Goal: Find specific page/section: Find specific page/section

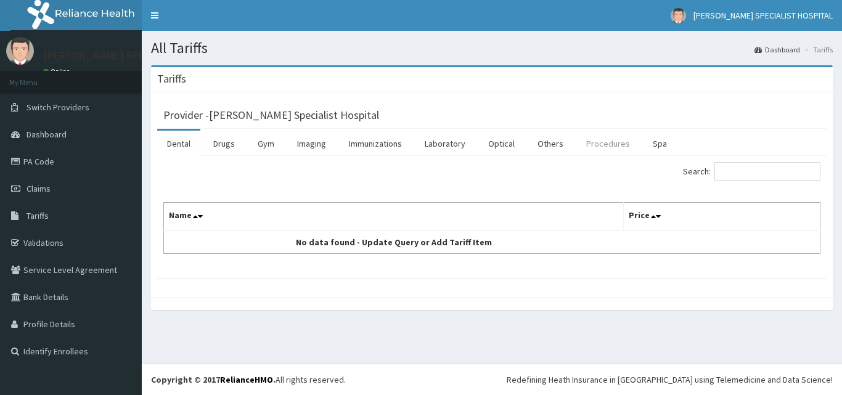
click at [612, 145] on link "Procedures" at bounding box center [607, 144] width 63 height 26
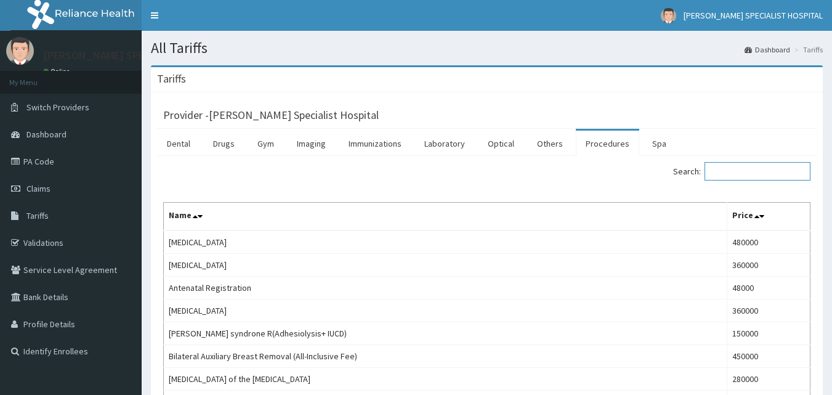
click at [767, 173] on input "Search:" at bounding box center [758, 171] width 106 height 18
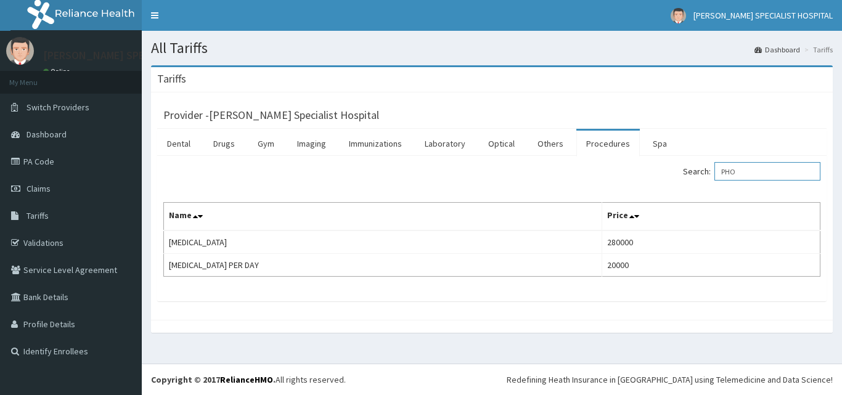
type input "PHO"
click at [59, 216] on link "Tariffs" at bounding box center [71, 215] width 142 height 27
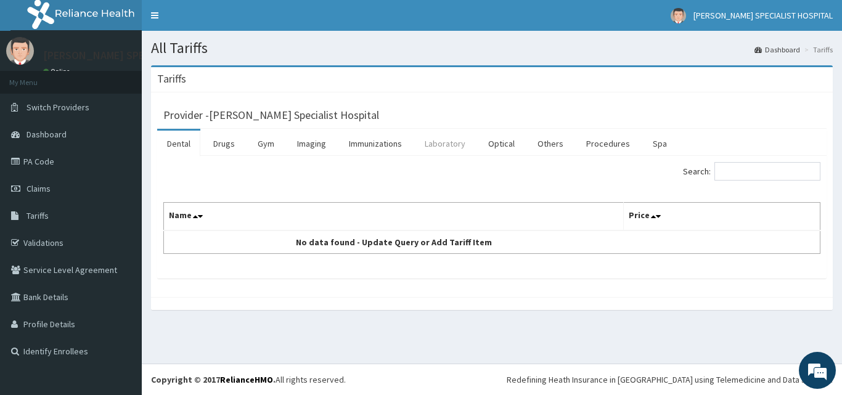
click at [453, 149] on link "Laboratory" at bounding box center [445, 144] width 60 height 26
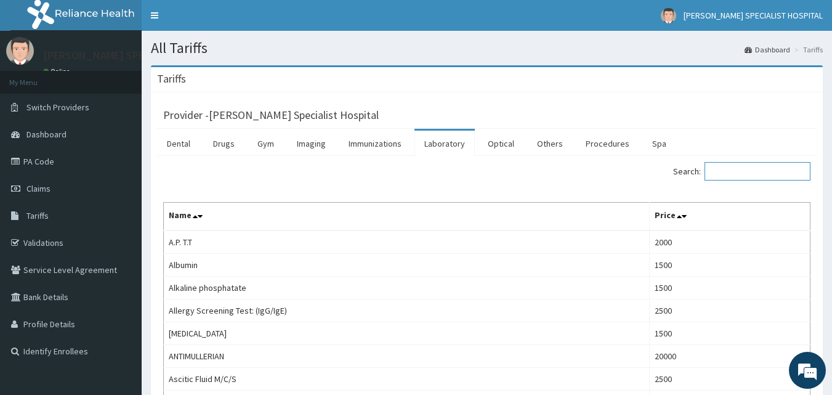
click at [740, 171] on input "Search:" at bounding box center [758, 171] width 106 height 18
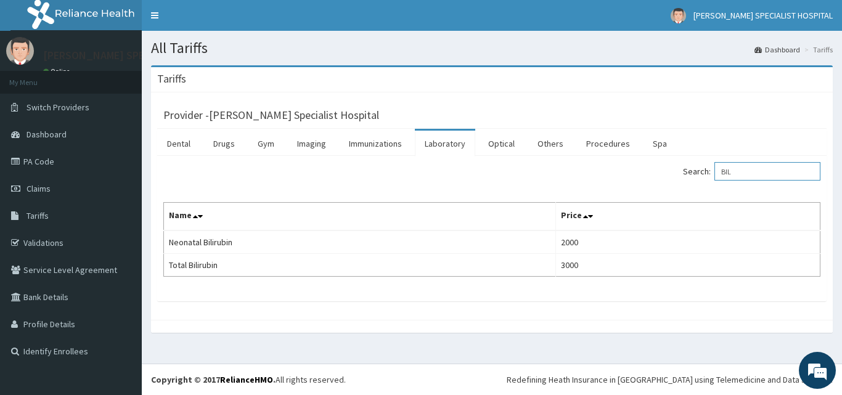
type input "BIL"
